Goal: Task Accomplishment & Management: Use online tool/utility

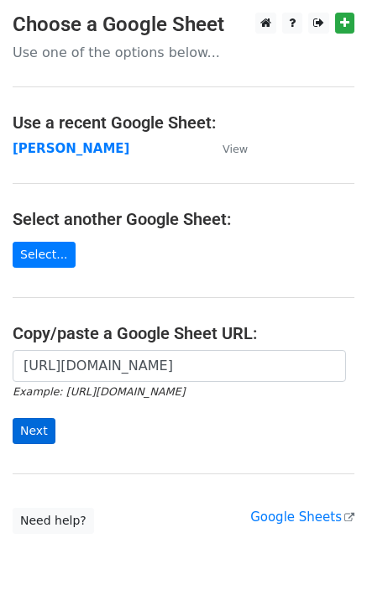
scroll to position [0, 380]
type input "https://docs.google.com/spreadsheets/d/1BYGVI45WQ4cz22B5xAjNLGlSM1xeazTwWyxZ3AO…"
click at [30, 429] on input "Next" at bounding box center [34, 431] width 43 height 26
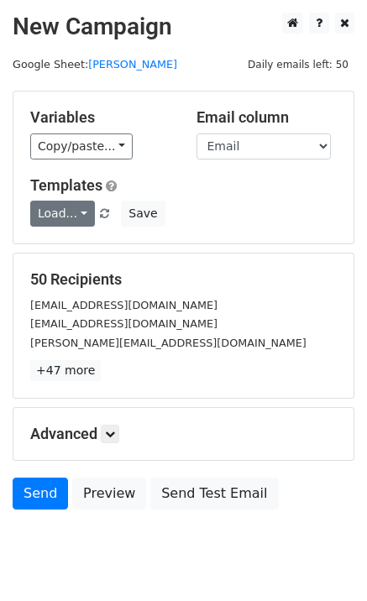
drag, startPoint x: 55, startPoint y: 198, endPoint x: 57, endPoint y: 211, distance: 13.7
click at [55, 198] on div "Templates Load... Please take time to read. I'm waiting. Your First Left Chest …" at bounding box center [183, 201] width 331 height 51
click at [59, 216] on link "Load..." at bounding box center [62, 214] width 65 height 26
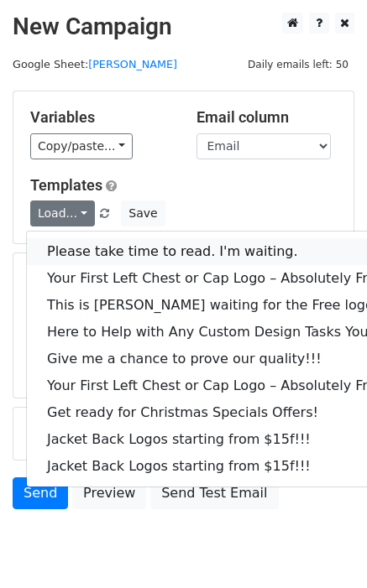
click at [100, 242] on link "Please take time to read. I'm waiting." at bounding box center [227, 251] width 400 height 27
